Goal: Find specific page/section: Find specific page/section

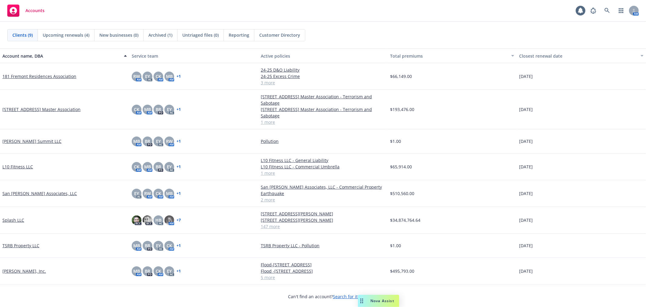
click at [372, 299] on span "Nova Assist" at bounding box center [383, 300] width 24 height 5
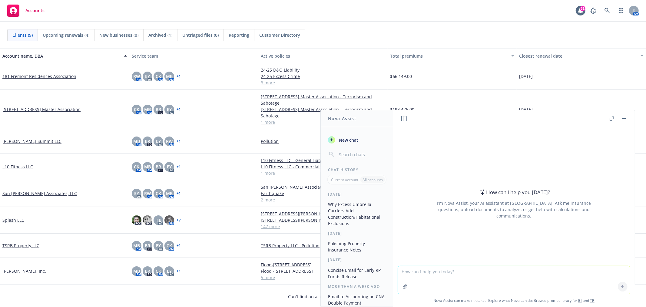
click at [465, 273] on textarea at bounding box center [514, 280] width 232 height 28
paste textarea "I thought we were using Newfront’s SOI. Attached are the latest versions- with …"
type textarea "is this clear? I thought we were using Newfront’s SOI. Attached are the latest …"
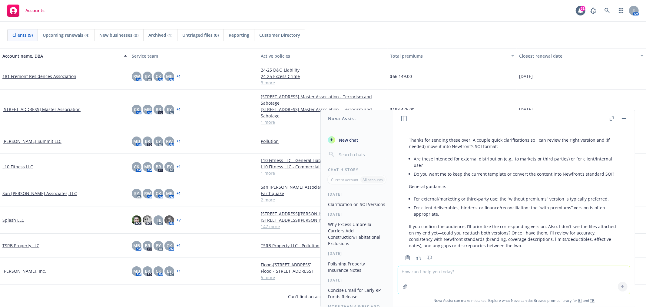
scroll to position [34, 0]
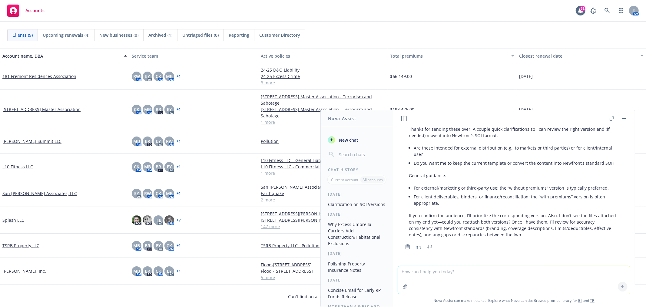
click at [446, 271] on textarea at bounding box center [514, 280] width 232 height 28
click at [407, 271] on textarea "thisis for internal use- for a colleague" at bounding box center [514, 279] width 232 height 28
type textarea "this is for internal use- for a colleague"
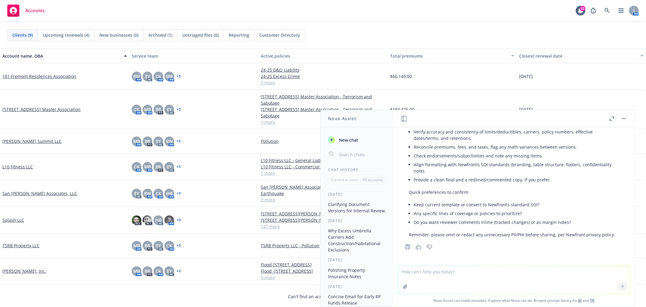
scroll to position [186, 0]
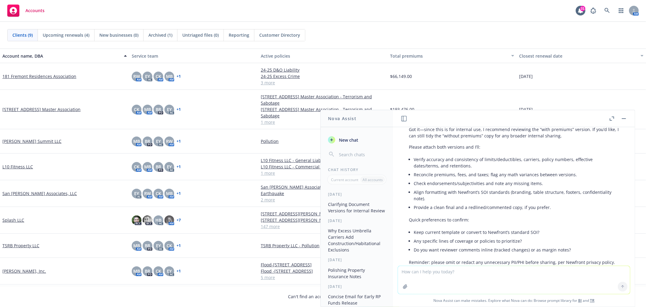
click at [463, 36] on div "Clients (9) Upcoming renewals (4) New businesses (0) Archived (1) Untriaged fil…" at bounding box center [323, 35] width 632 height 12
click at [625, 118] on rect "button" at bounding box center [624, 118] width 4 height 1
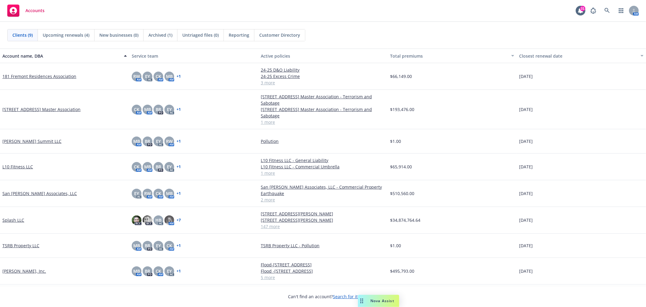
click at [44, 76] on link "181 Fremont Residences Association" at bounding box center [39, 76] width 74 height 6
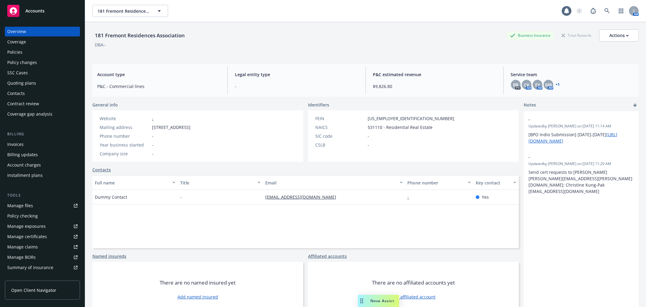
click at [19, 49] on div "Policies" at bounding box center [14, 52] width 15 height 10
